Goal: Browse casually

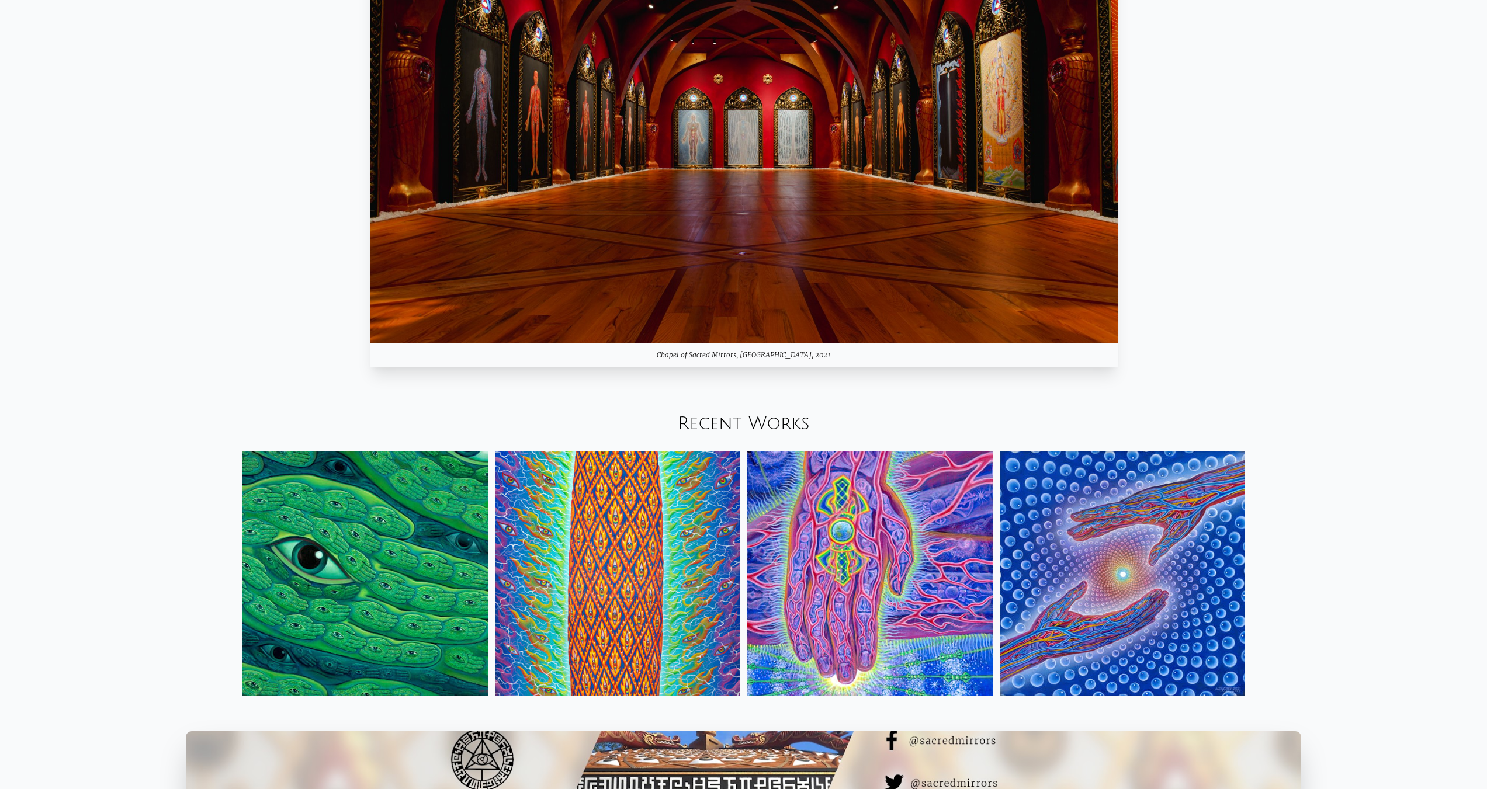
scroll to position [1870, 0]
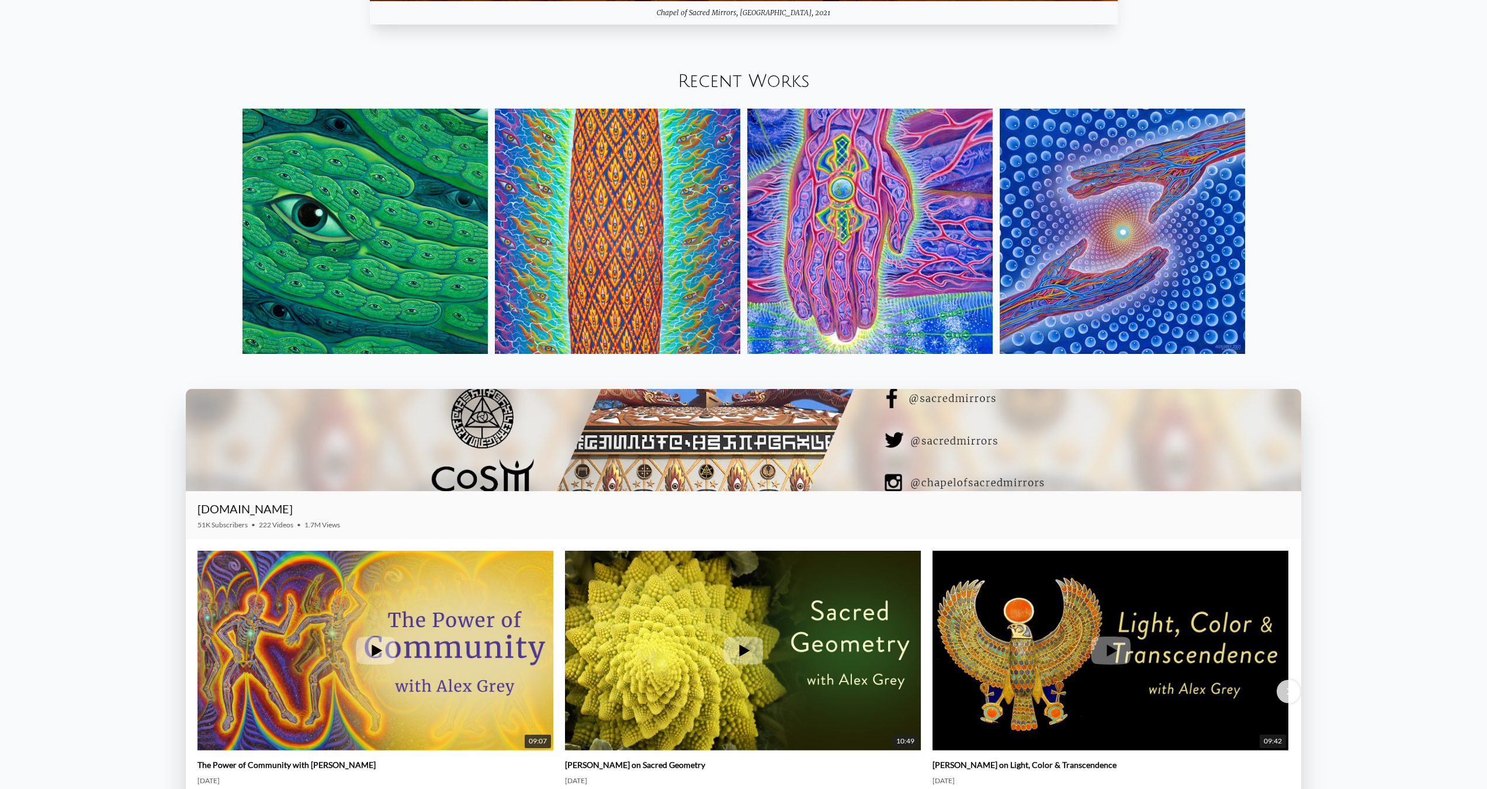
click at [830, 275] on img at bounding box center [869, 231] width 245 height 245
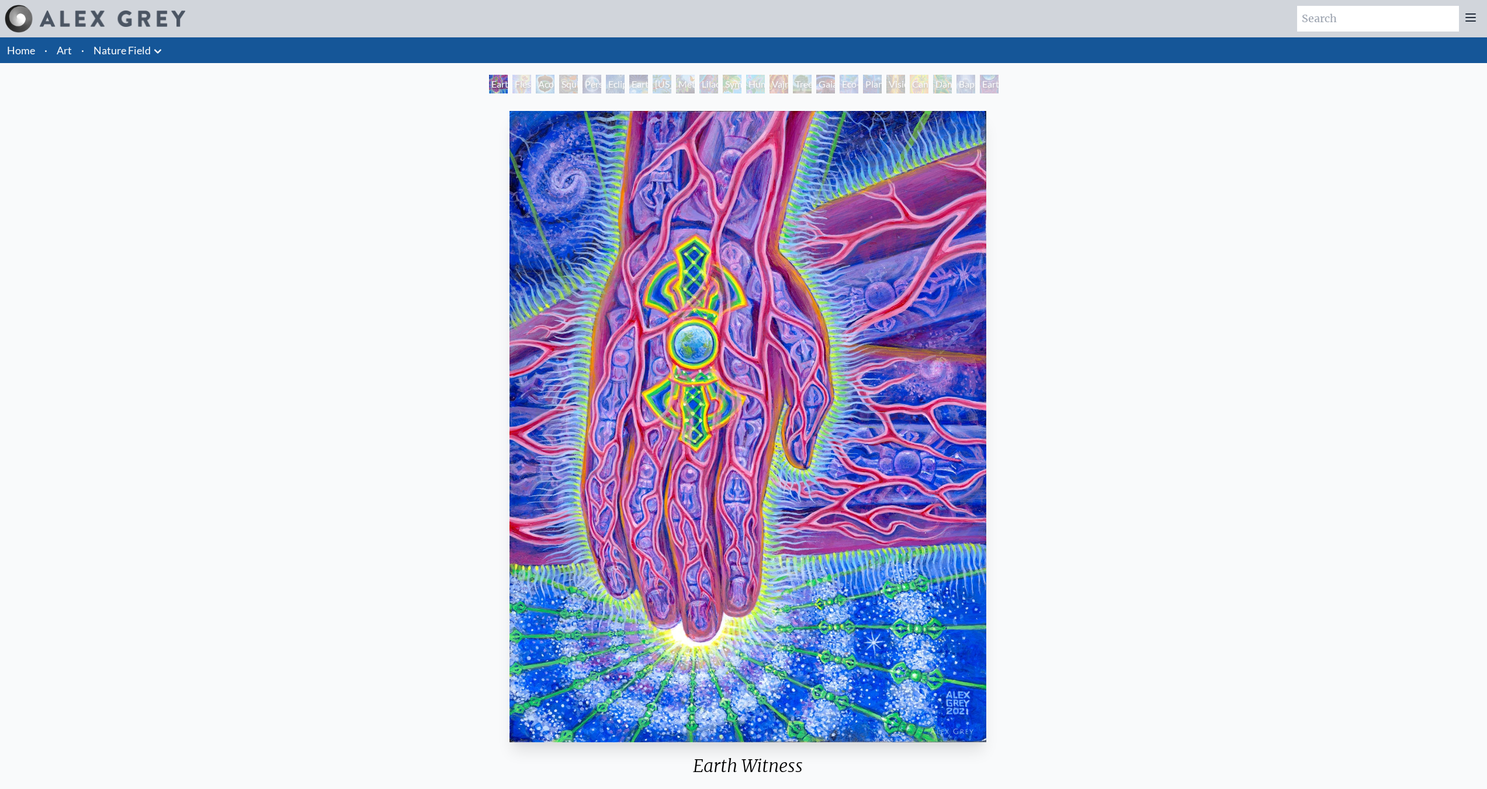
click at [536, 84] on div "Acorn Dream" at bounding box center [545, 84] width 19 height 19
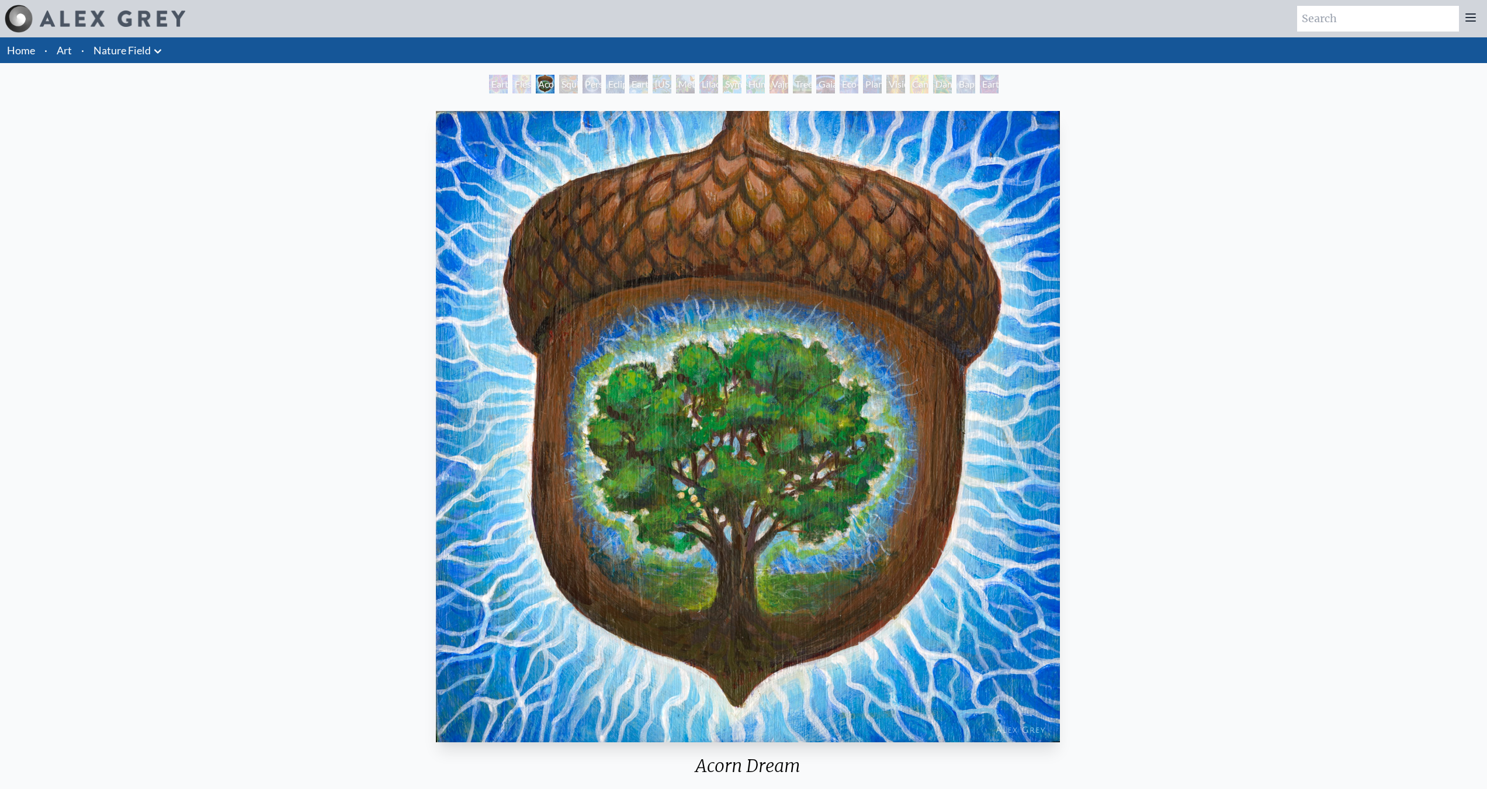
click at [601, 85] on div "Person Planet" at bounding box center [592, 84] width 19 height 19
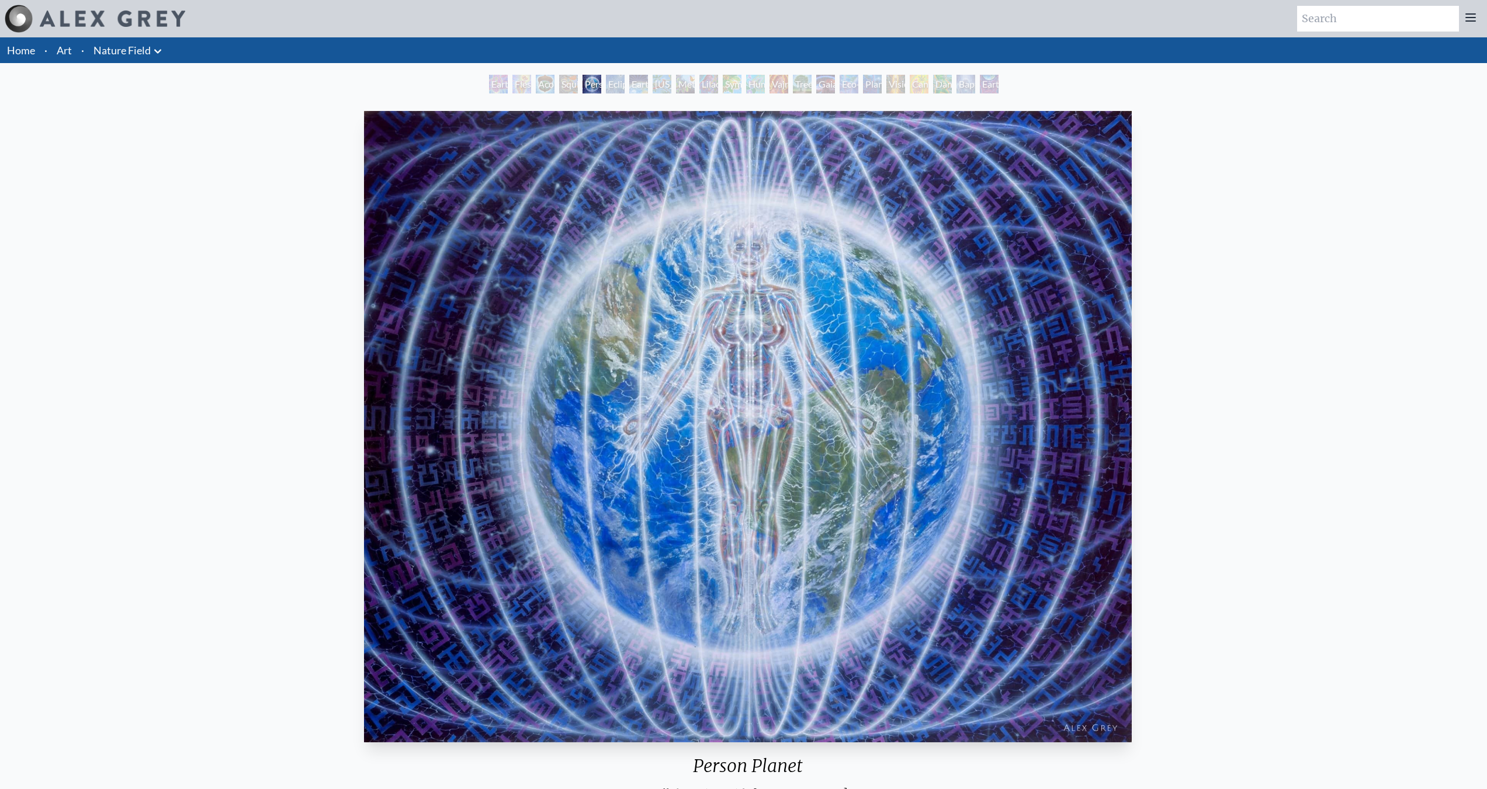
click at [648, 85] on div "Earth Energies" at bounding box center [638, 84] width 19 height 19
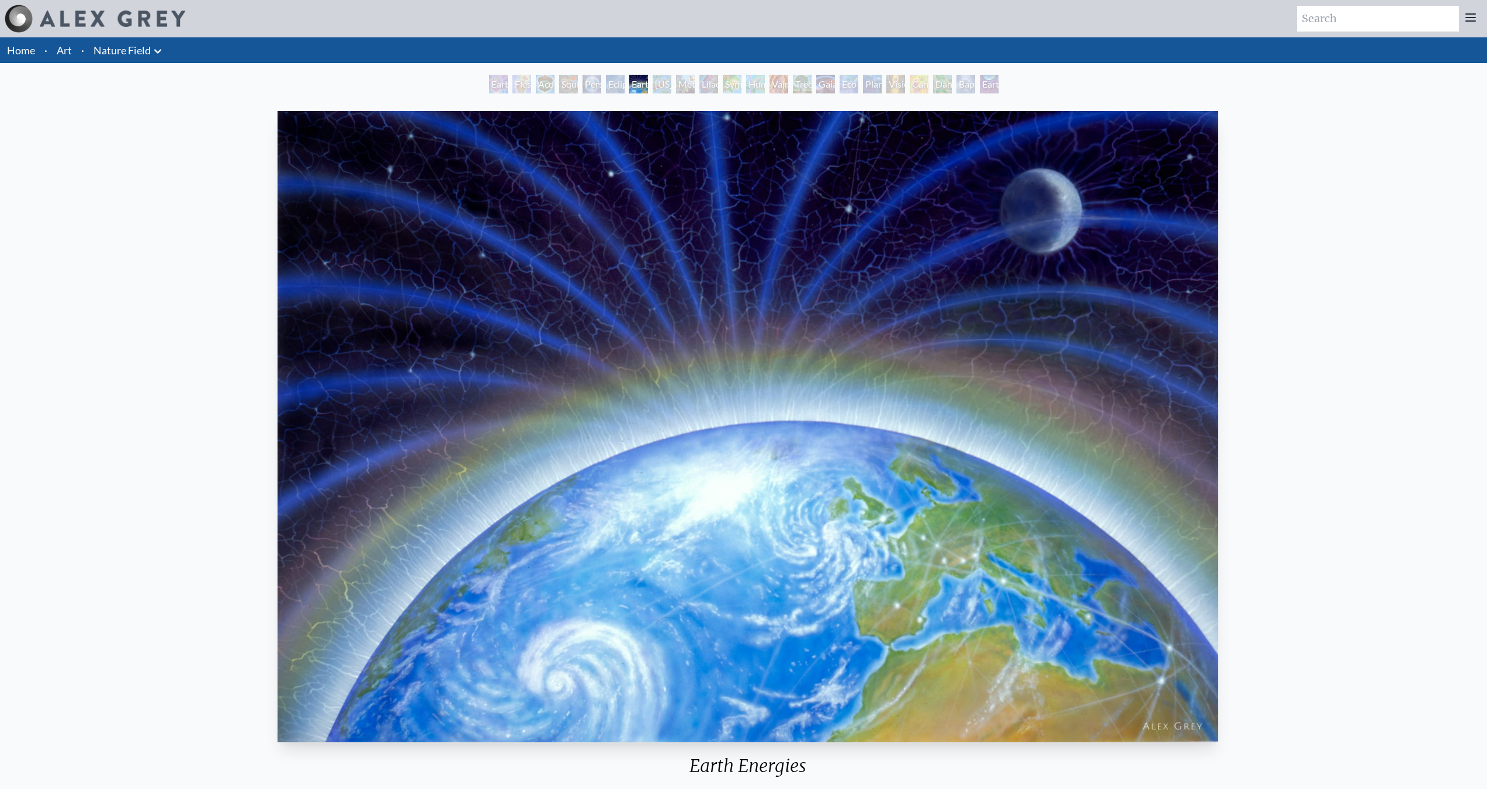
click at [741, 85] on div "Symbiosis: Gall Wasp & Oak Tree" at bounding box center [732, 84] width 19 height 19
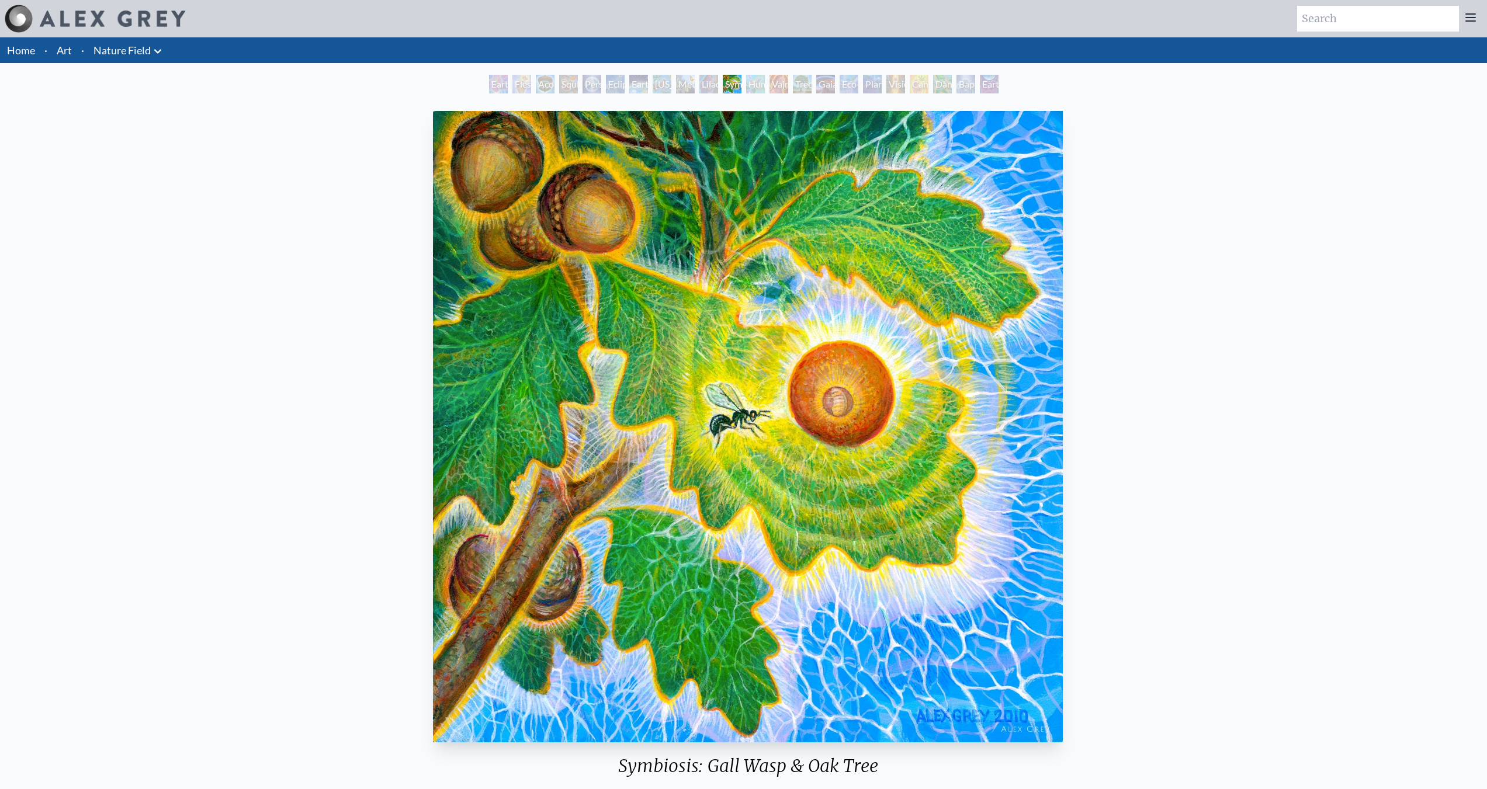
click at [812, 83] on div "Tree & Person" at bounding box center [802, 84] width 19 height 19
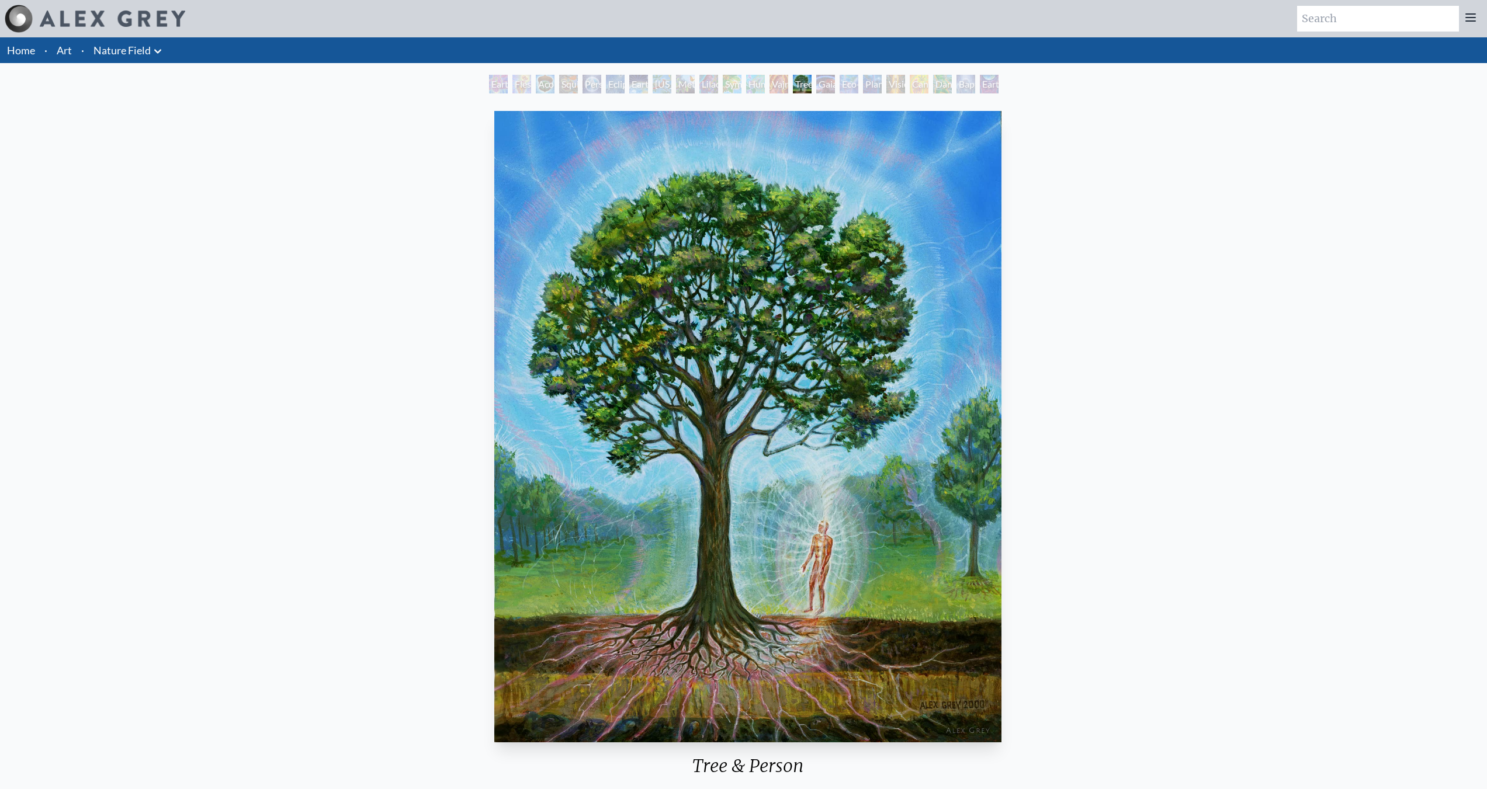
click at [858, 80] on div "Eco-Atlas" at bounding box center [849, 84] width 19 height 19
